Goal: Task Accomplishment & Management: Complete application form

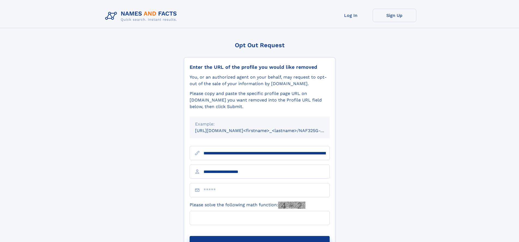
type input "**********"
type input "*"
click at [259, 236] on button "Submit Opt Out Request" at bounding box center [260, 244] width 140 height 17
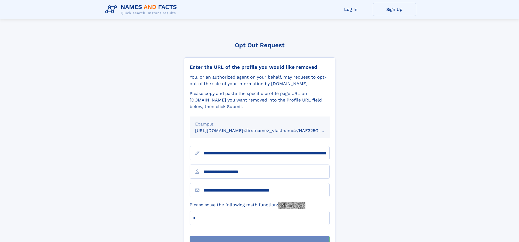
scroll to position [17, 0]
